Goal: Task Accomplishment & Management: Manage account settings

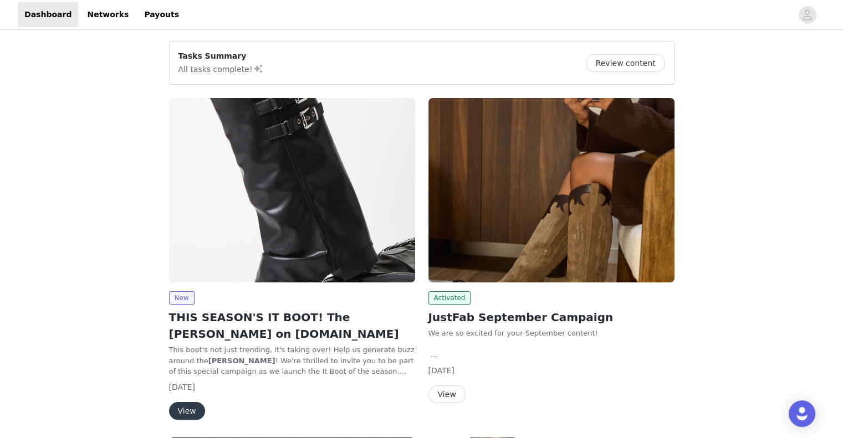
click at [437, 396] on button "View" at bounding box center [446, 395] width 37 height 18
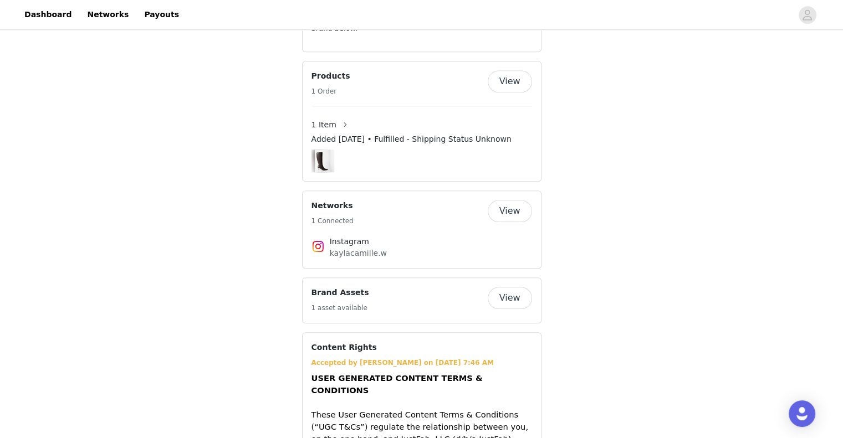
scroll to position [998, 0]
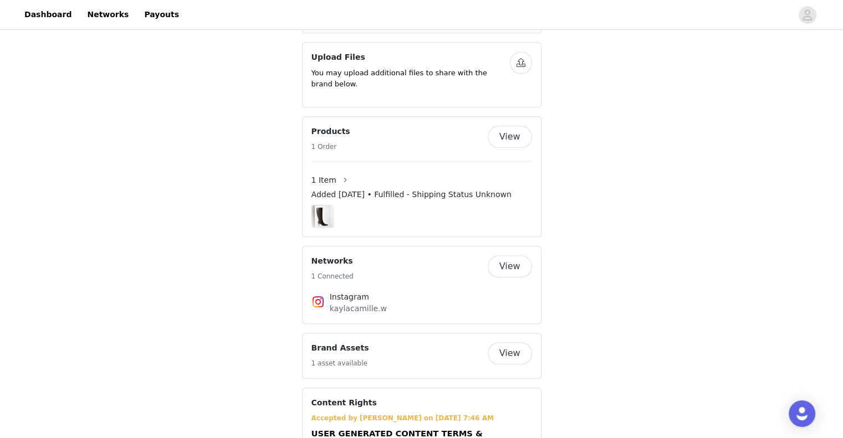
click at [513, 126] on button "View" at bounding box center [510, 137] width 44 height 22
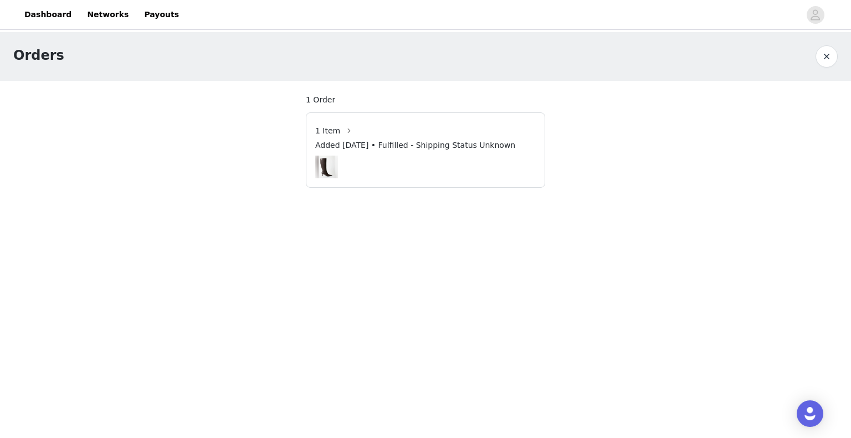
drag, startPoint x: 452, startPoint y: 151, endPoint x: 444, endPoint y: 143, distance: 11.8
click at [452, 151] on div "Added [DATE] • Fulfilled - Shipping Status Unknown" at bounding box center [425, 148] width 221 height 16
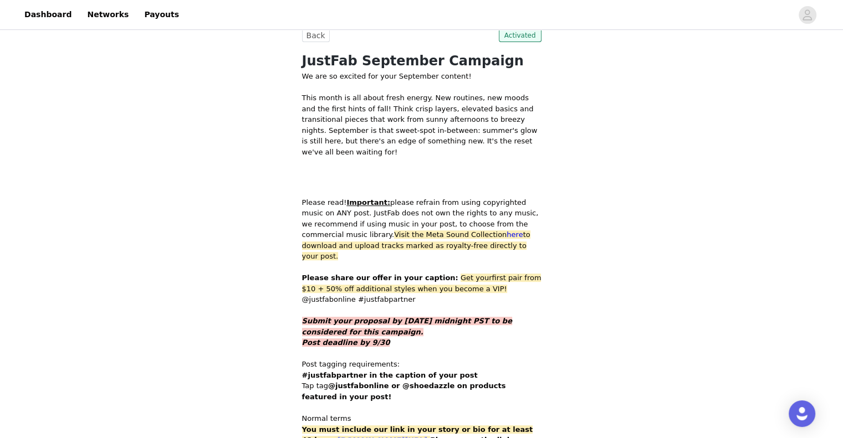
scroll to position [399, 0]
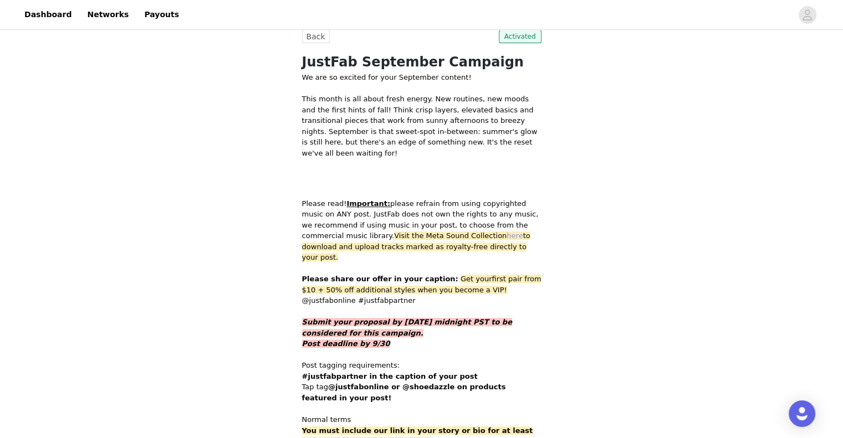
click at [507, 232] on link "here" at bounding box center [515, 236] width 16 height 8
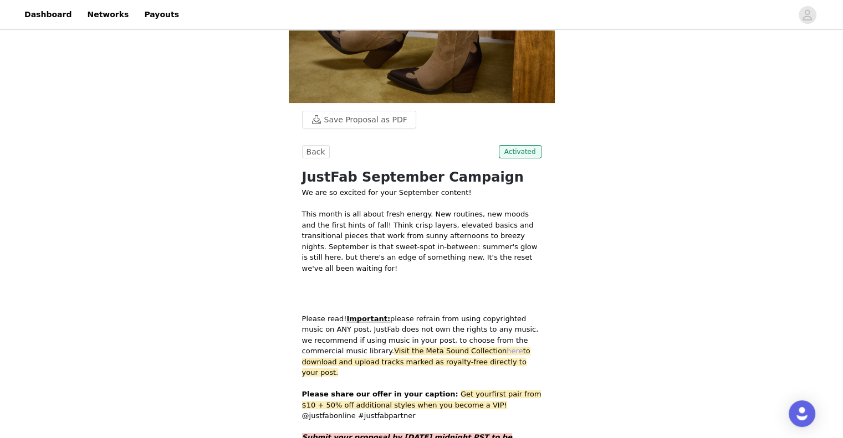
scroll to position [122, 0]
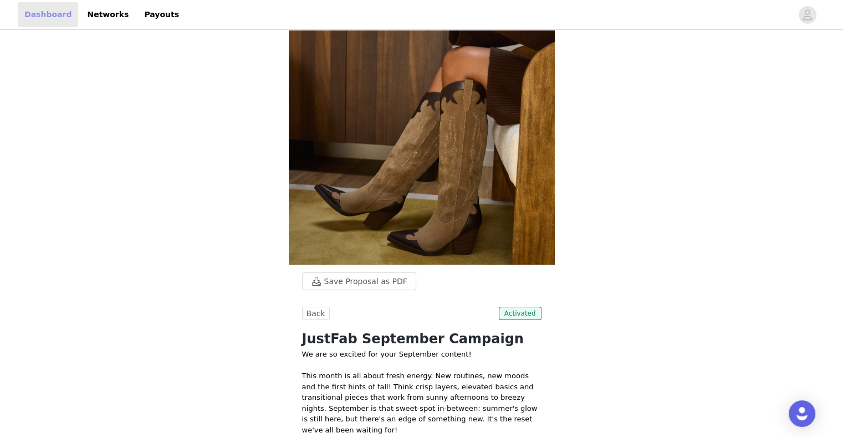
click at [43, 11] on link "Dashboard" at bounding box center [48, 14] width 60 height 25
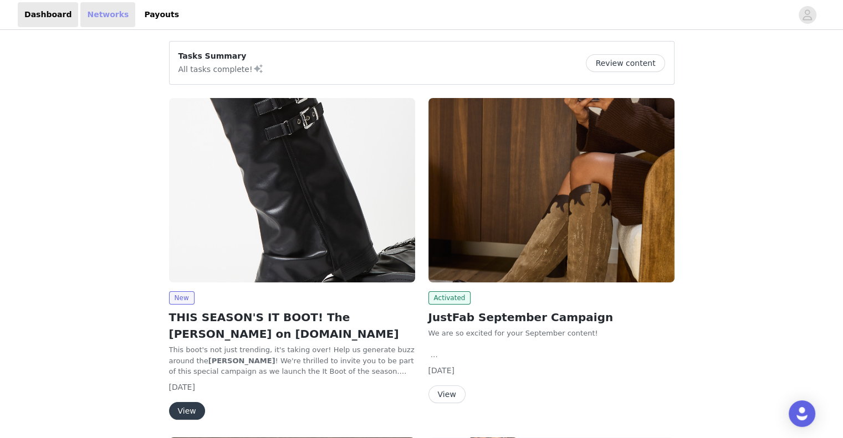
click at [105, 18] on link "Networks" at bounding box center [107, 14] width 55 height 25
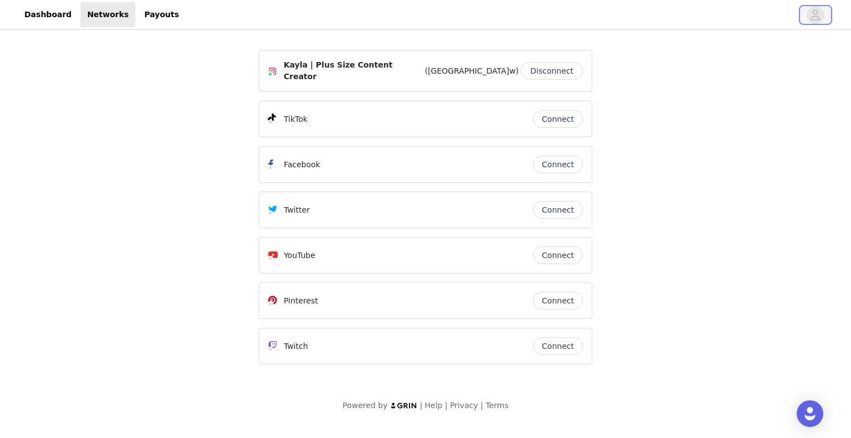
click at [818, 16] on icon "avatar" at bounding box center [815, 15] width 11 height 18
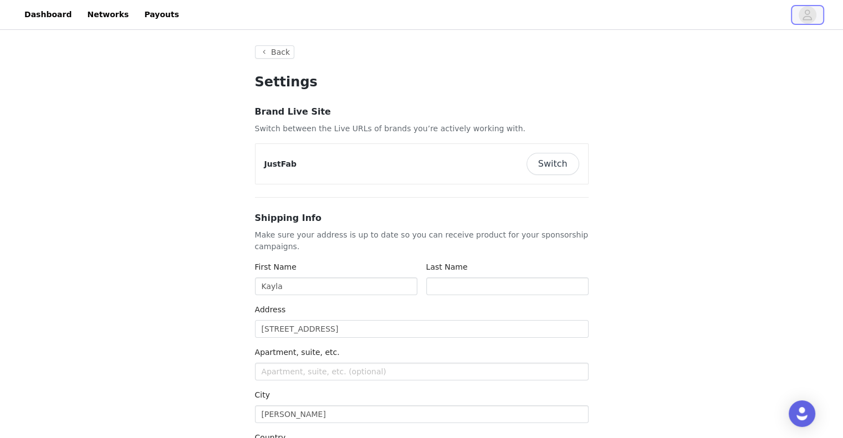
type input "+1 ([GEOGRAPHIC_DATA])"
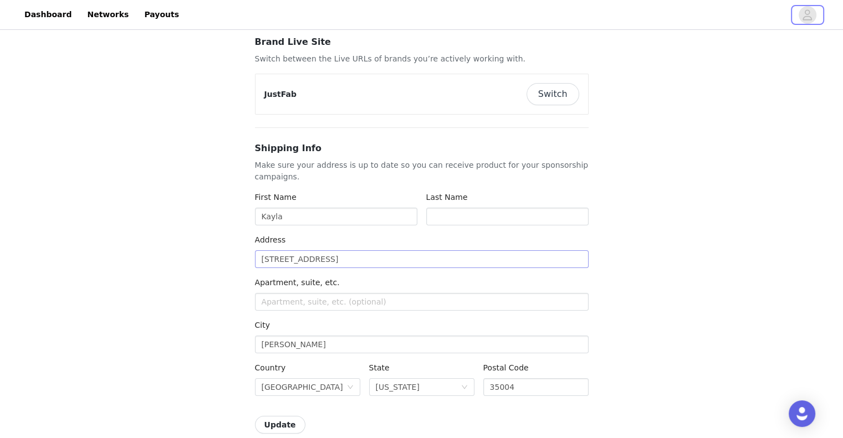
scroll to position [111, 0]
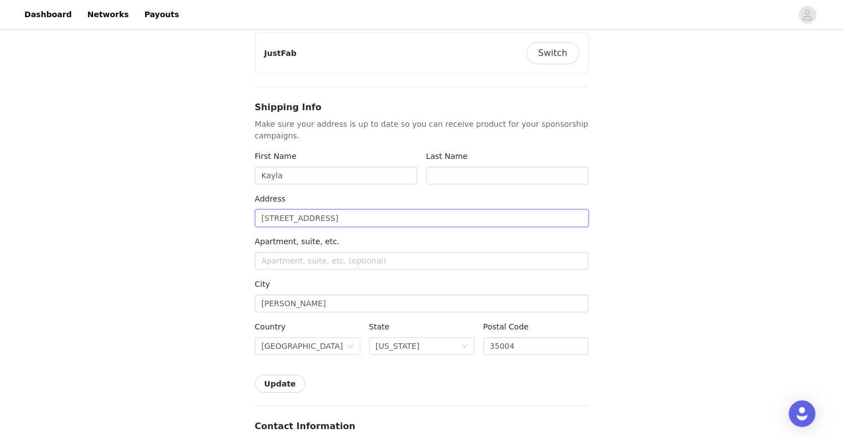
drag, startPoint x: 363, startPoint y: 220, endPoint x: 166, endPoint y: 198, distance: 197.5
type input "2"
type input "251 [PERSON_NAME]"
type input "[GEOGRAPHIC_DATA]"
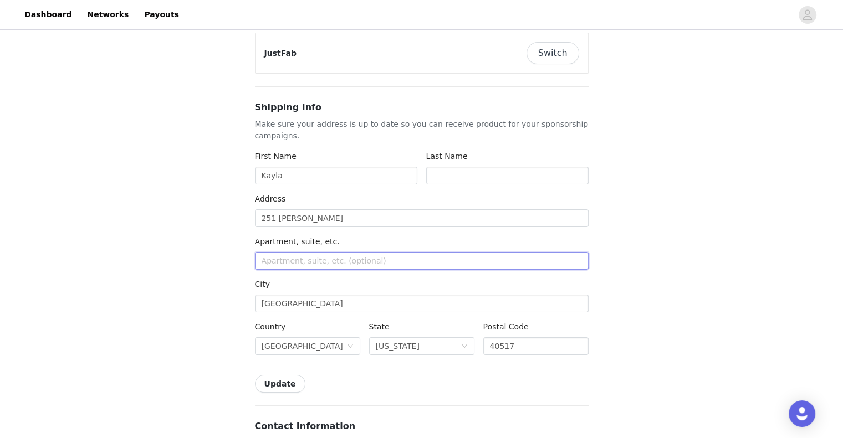
click at [360, 261] on input "text" at bounding box center [422, 261] width 334 height 18
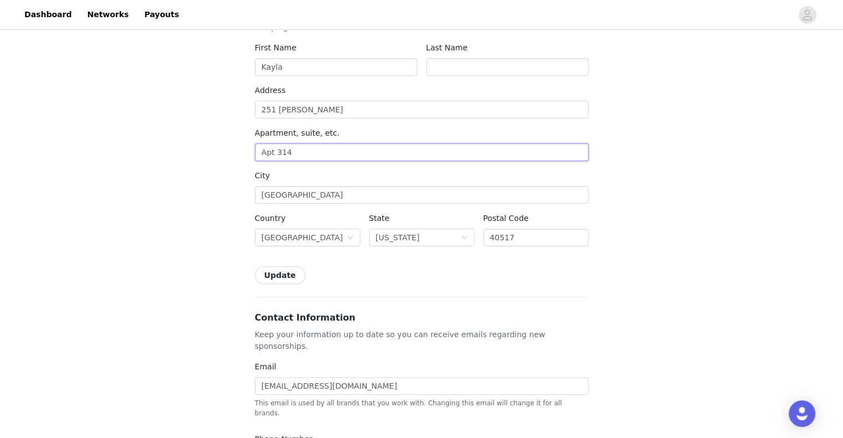
scroll to position [222, 0]
type input "Apt 314"
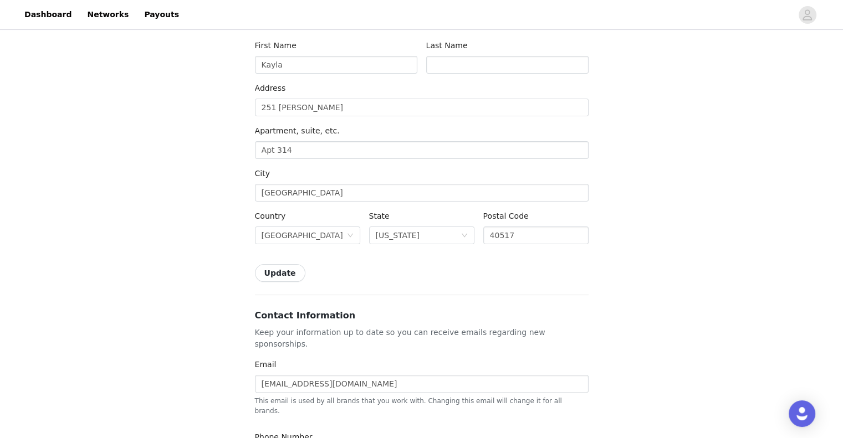
click at [277, 271] on button "Update" at bounding box center [280, 273] width 50 height 18
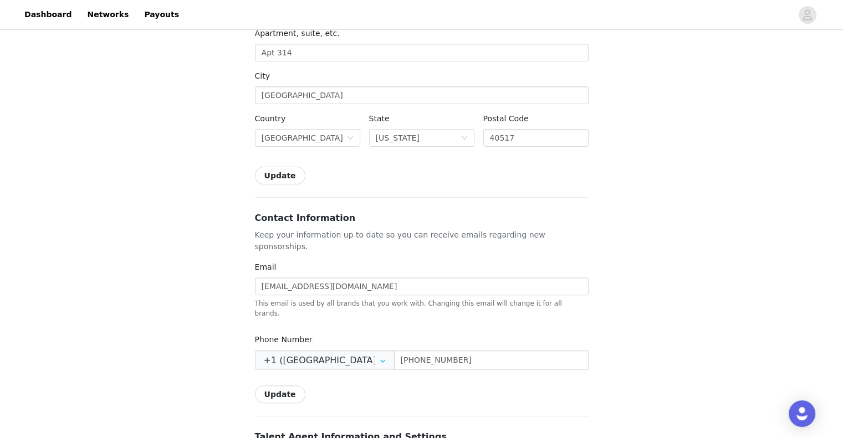
scroll to position [333, 0]
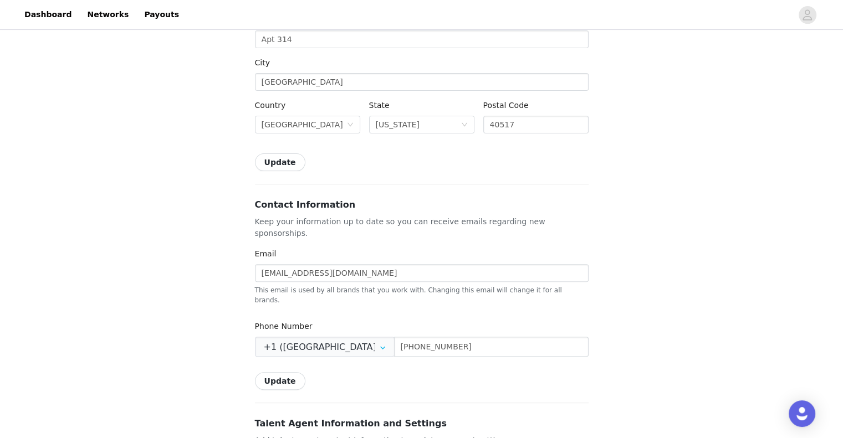
click at [279, 161] on button "Update" at bounding box center [280, 163] width 50 height 18
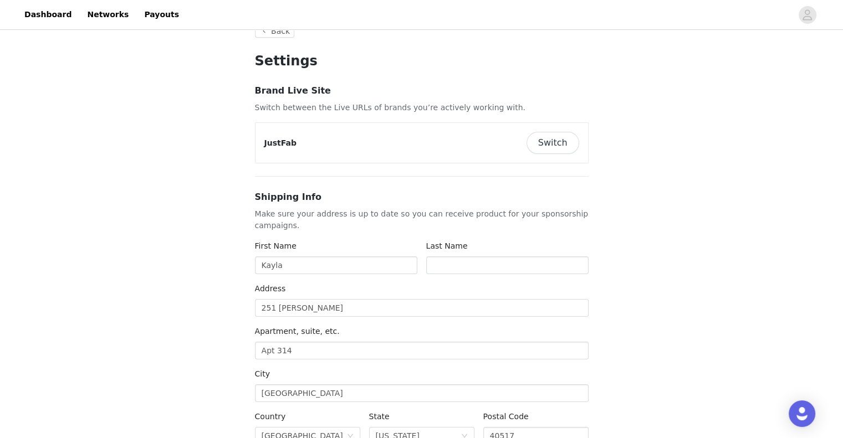
scroll to position [0, 0]
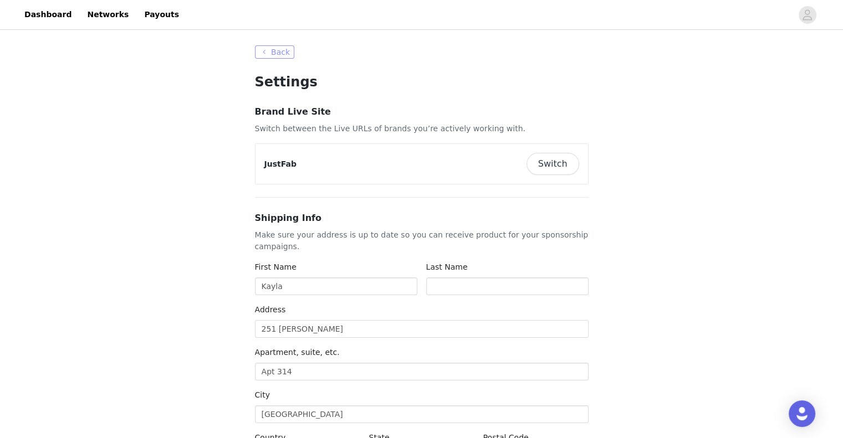
click at [283, 55] on button "Back" at bounding box center [275, 51] width 40 height 13
click at [453, 289] on input "text" at bounding box center [507, 287] width 162 height 18
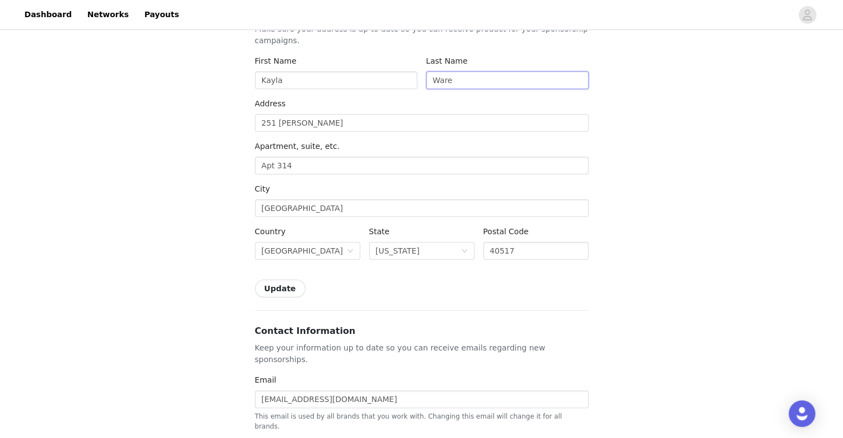
scroll to position [222, 0]
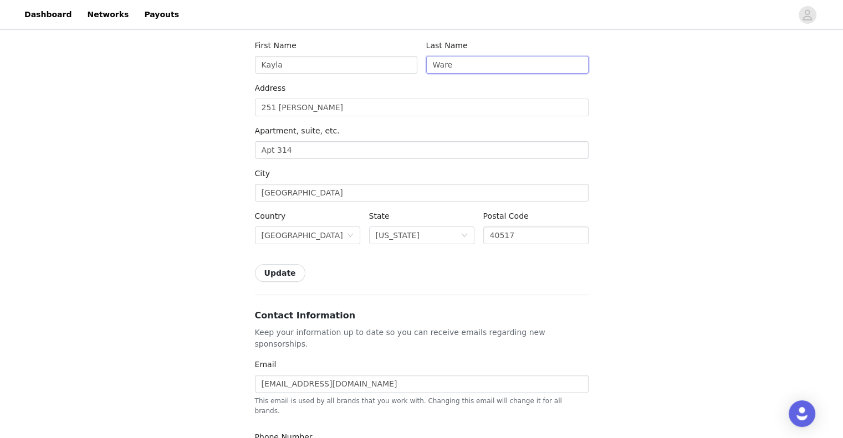
type input "Ware"
click at [268, 273] on button "Update" at bounding box center [280, 273] width 50 height 18
click at [288, 271] on button "Update" at bounding box center [280, 273] width 50 height 18
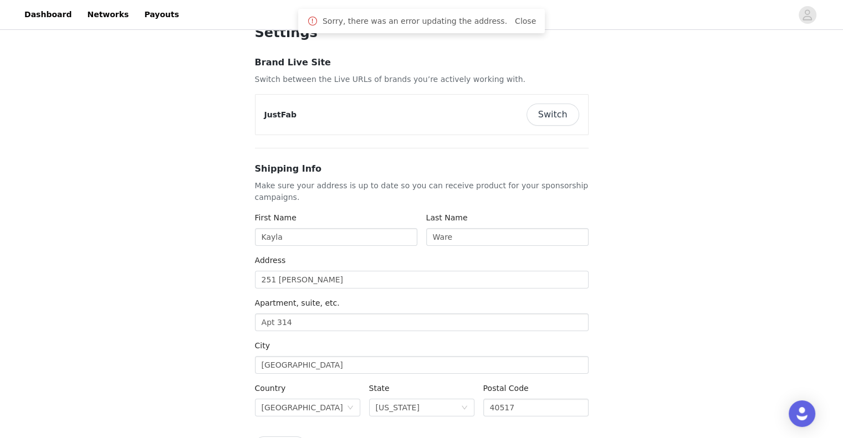
scroll to position [0, 0]
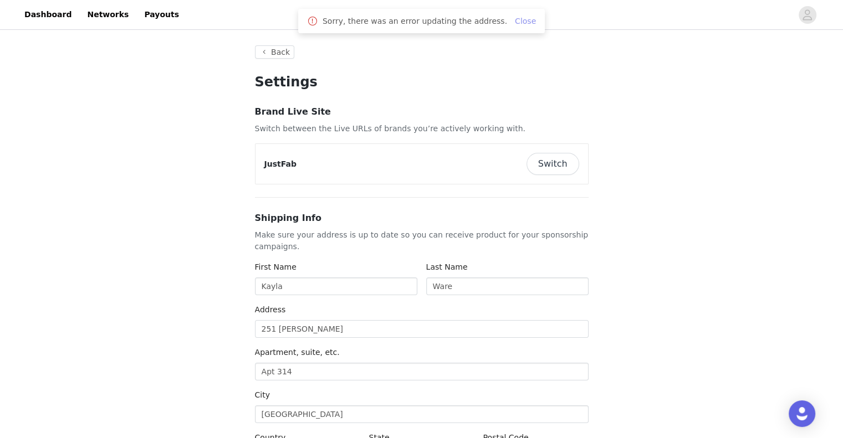
click at [515, 20] on link "Close" at bounding box center [525, 21] width 21 height 9
